Goal: Information Seeking & Learning: Learn about a topic

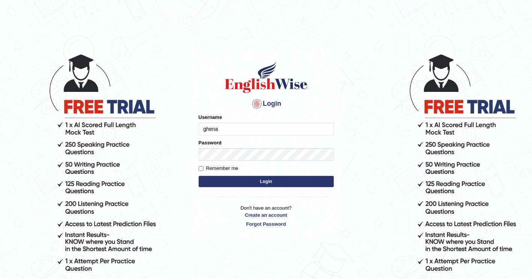
type input "ghena"
click at [237, 180] on button "Login" at bounding box center [265, 181] width 135 height 11
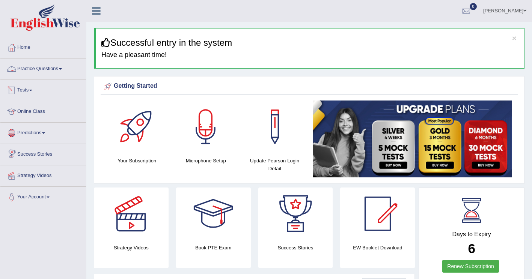
click at [45, 66] on link "Practice Questions" at bounding box center [43, 68] width 86 height 19
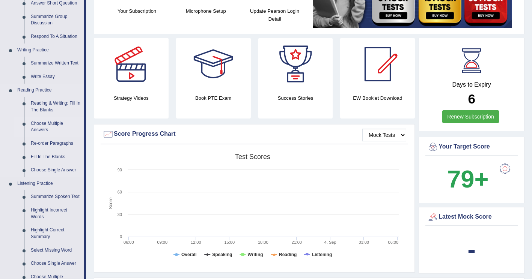
scroll to position [150, 0]
click at [45, 210] on link "Highlight Incorrect Words" at bounding box center [55, 213] width 57 height 20
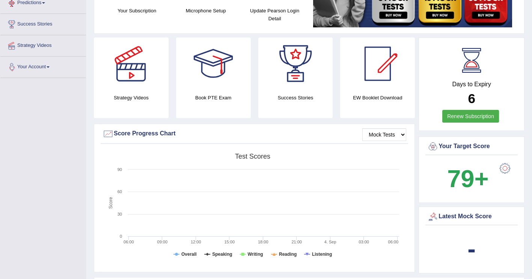
scroll to position [271, 0]
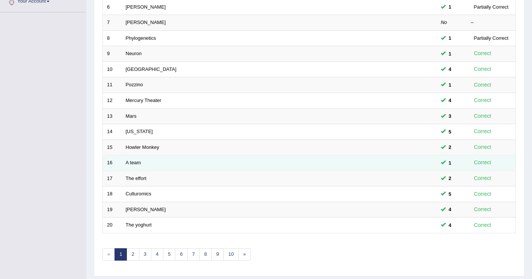
scroll to position [218, 0]
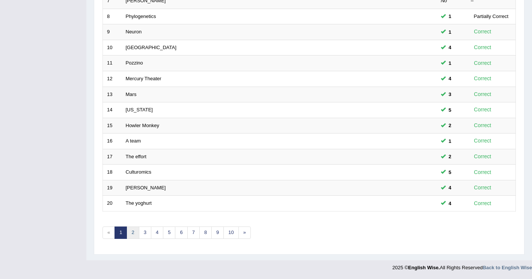
click at [131, 236] on link "2" at bounding box center [132, 233] width 12 height 12
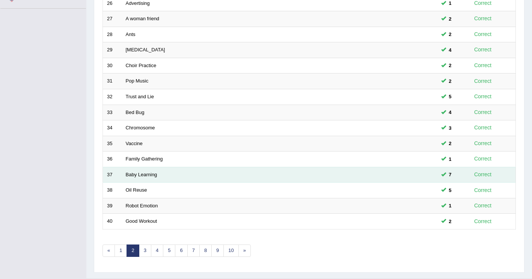
scroll to position [218, 0]
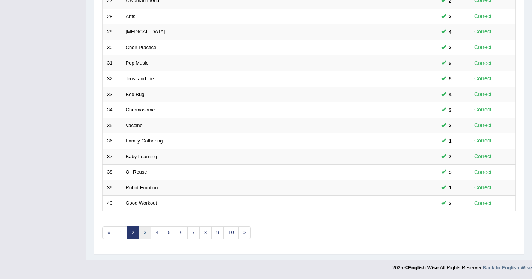
click at [143, 233] on link "3" at bounding box center [145, 233] width 12 height 12
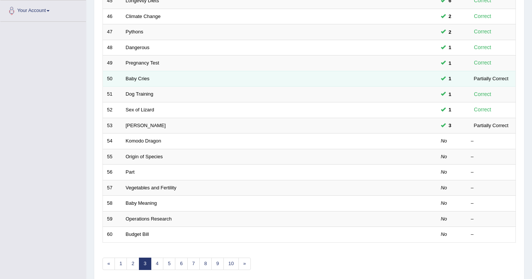
scroll to position [218, 0]
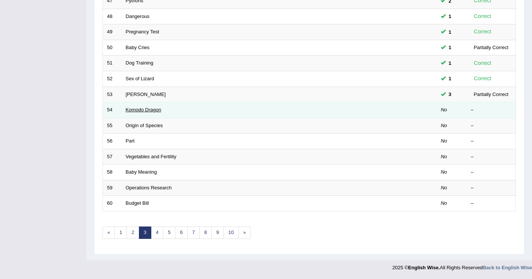
click at [142, 111] on link "Komodo Dragon" at bounding box center [144, 110] width 36 height 6
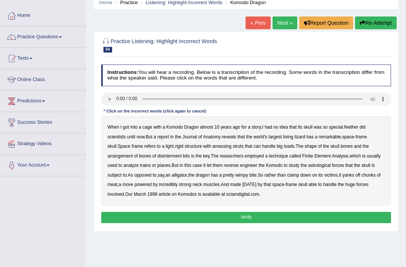
scroll to position [33, 0]
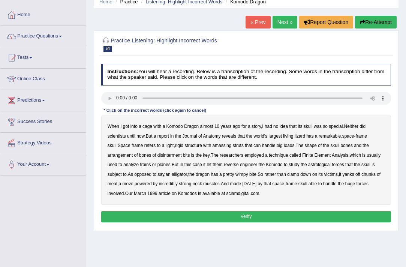
click at [110, 90] on div "Instructions: You will hear a recording. Below is a transcription of the record…" at bounding box center [245, 144] width 293 height 167
